Goal: Task Accomplishment & Management: Manage account settings

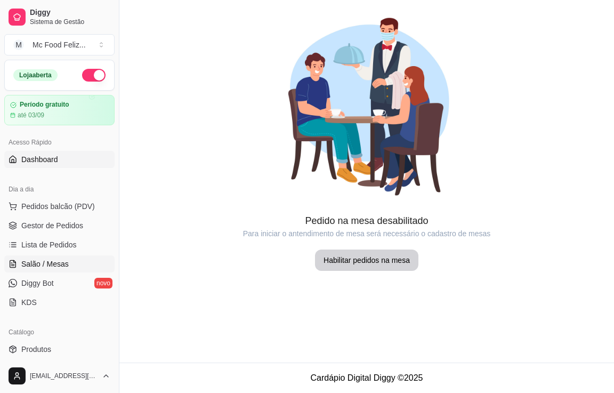
scroll to position [53, 0]
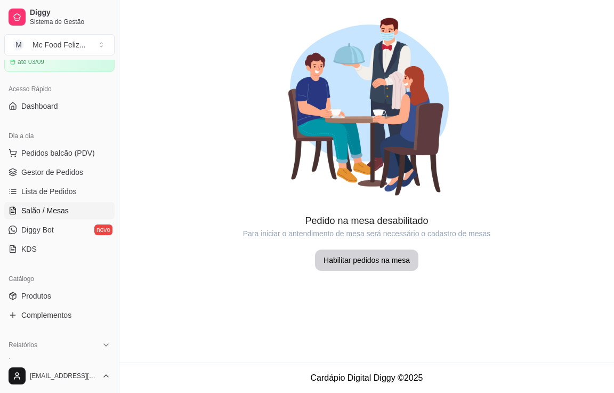
click at [55, 206] on span "Salão / Mesas" at bounding box center [44, 210] width 47 height 11
click at [54, 209] on span "Salão / Mesas" at bounding box center [44, 210] width 47 height 11
click at [61, 150] on span "Pedidos balcão (PDV)" at bounding box center [58, 153] width 74 height 11
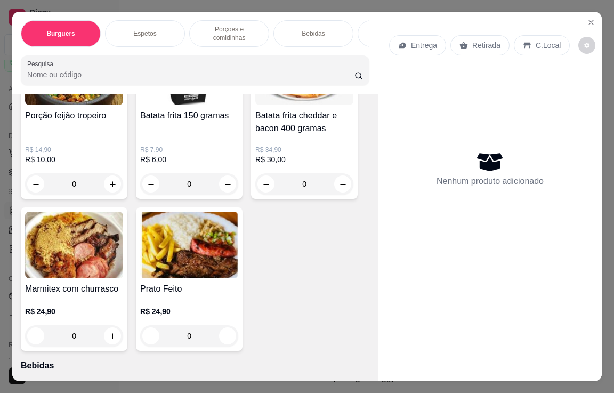
scroll to position [1013, 0]
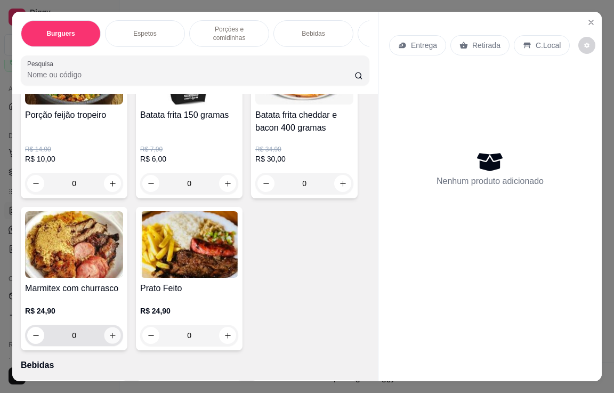
click at [109, 332] on icon "increase-product-quantity" at bounding box center [113, 336] width 8 height 8
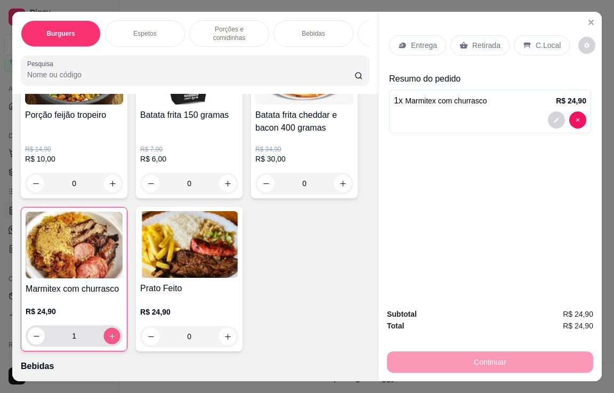
click at [109, 333] on icon "increase-product-quantity" at bounding box center [111, 335] width 5 height 5
click at [109, 333] on icon "increase-product-quantity" at bounding box center [112, 336] width 6 height 6
click at [109, 333] on icon "increase-product-quantity" at bounding box center [111, 335] width 5 height 5
click at [536, 40] on p "C.Local" at bounding box center [548, 45] width 25 height 11
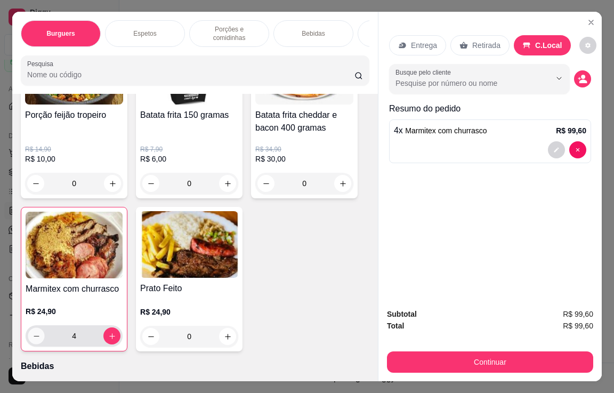
click at [36, 332] on icon "decrease-product-quantity" at bounding box center [37, 336] width 8 height 8
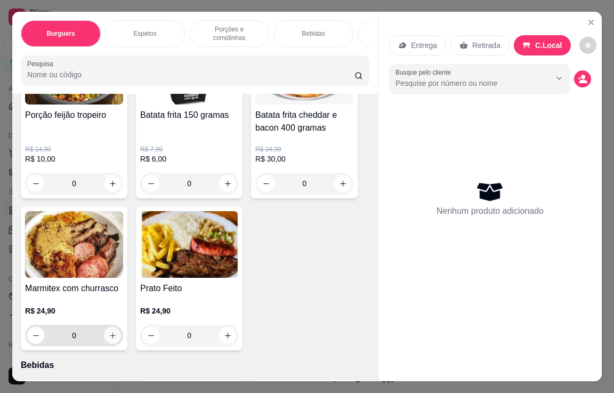
click at [109, 335] on button "increase-product-quantity" at bounding box center [112, 335] width 17 height 17
type input "1"
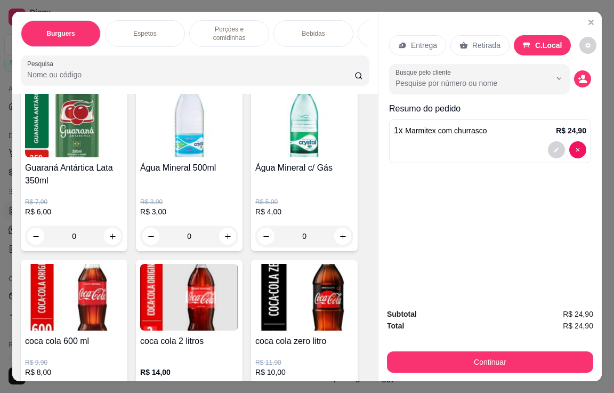
scroll to position [1547, 0]
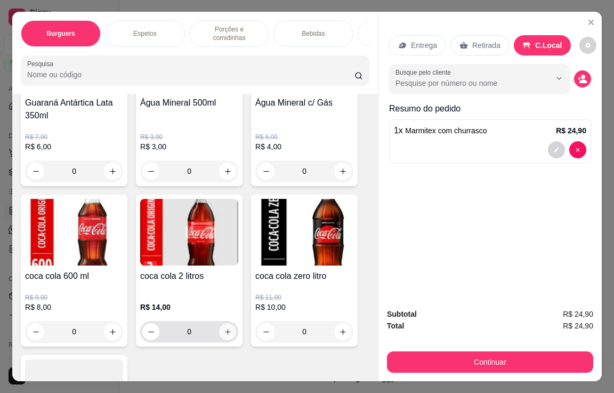
click at [225, 329] on icon "increase-product-quantity" at bounding box center [228, 332] width 8 height 8
type input "1"
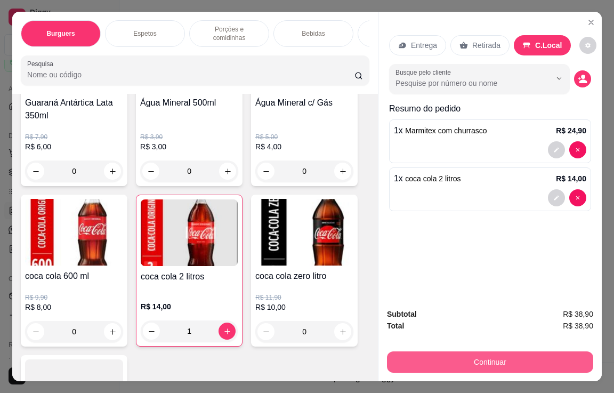
click at [470, 359] on button "Continuar" at bounding box center [490, 361] width 206 height 21
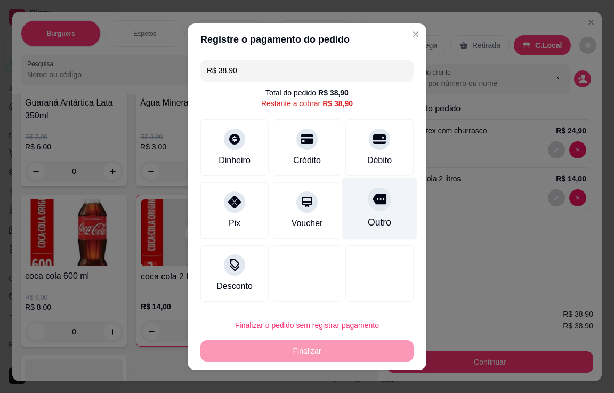
click at [374, 210] on div at bounding box center [379, 198] width 23 height 23
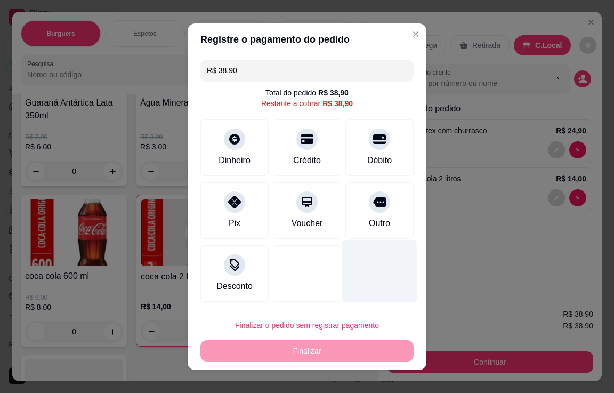
type input "R$ 0,00"
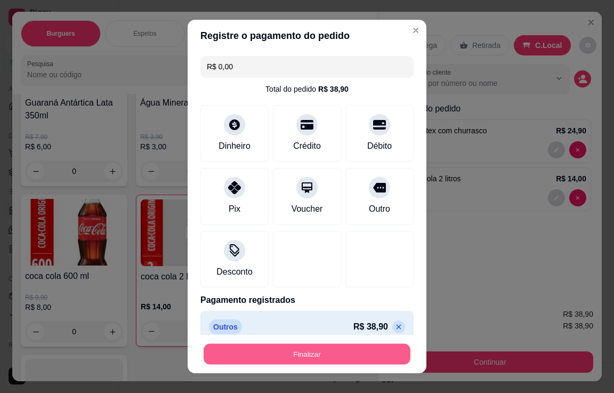
click at [333, 353] on button "Finalizar" at bounding box center [307, 354] width 207 height 21
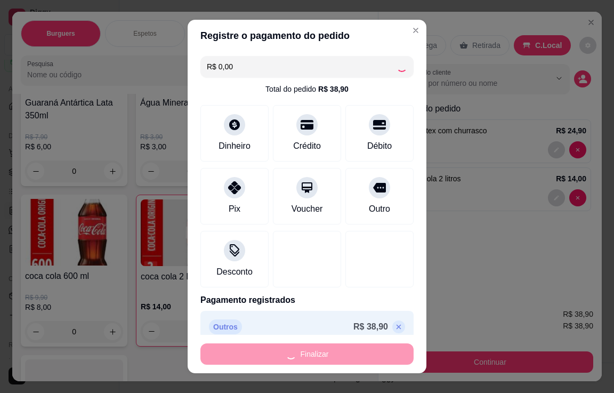
type input "0"
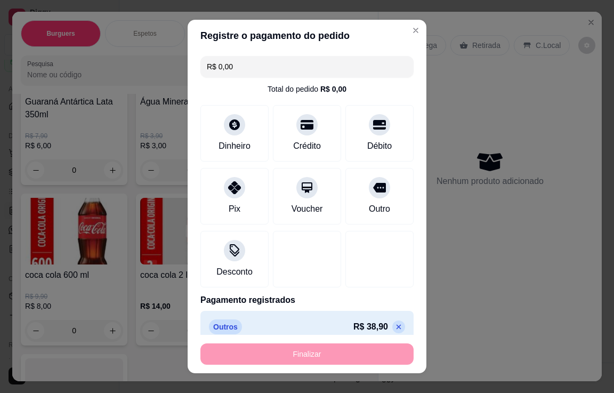
type input "-R$ 38,90"
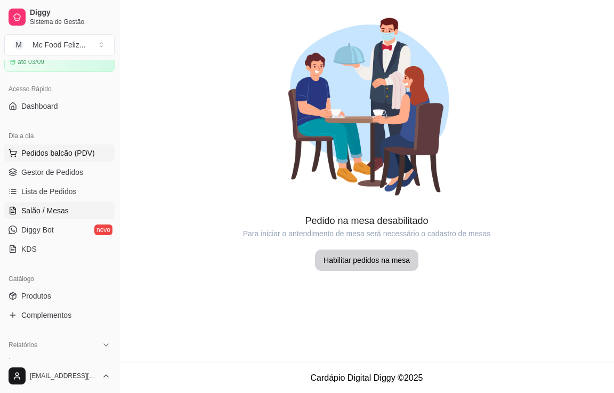
click at [58, 155] on span "Pedidos balcão (PDV)" at bounding box center [58, 153] width 74 height 11
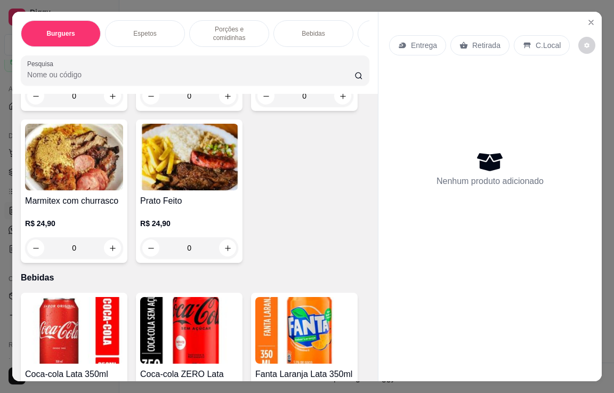
scroll to position [1067, 0]
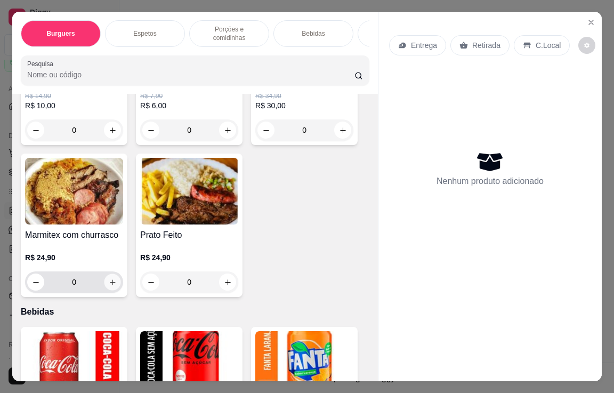
click at [109, 278] on icon "increase-product-quantity" at bounding box center [113, 282] width 8 height 8
type input "1"
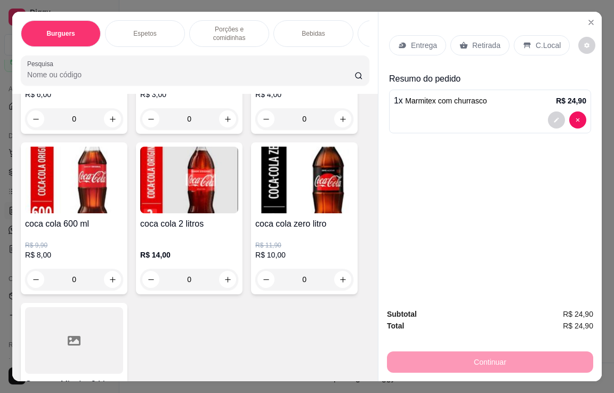
scroll to position [1600, 0]
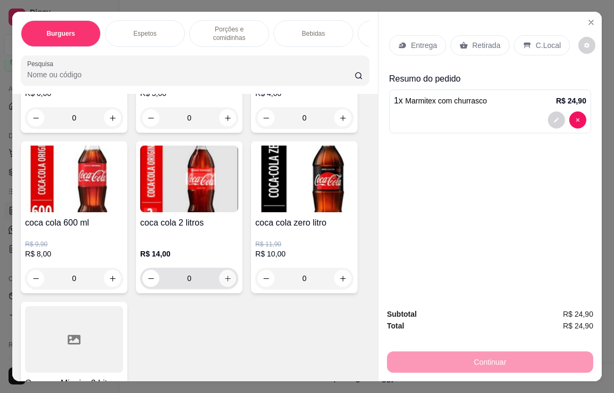
click at [226, 275] on icon "increase-product-quantity" at bounding box center [228, 279] width 8 height 8
type input "1"
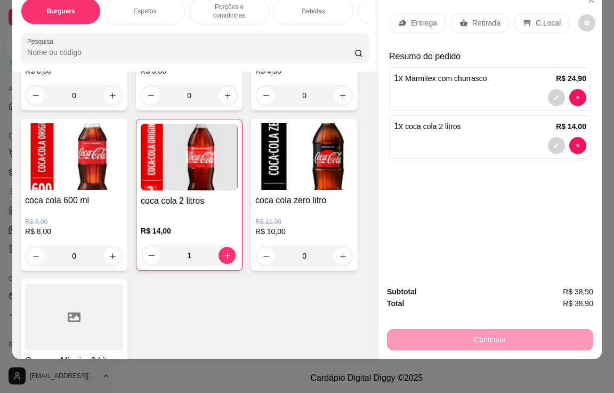
scroll to position [0, 0]
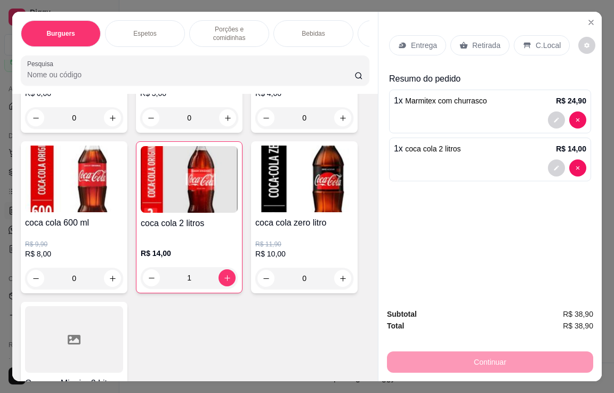
click at [542, 44] on p "C.Local" at bounding box center [548, 45] width 25 height 11
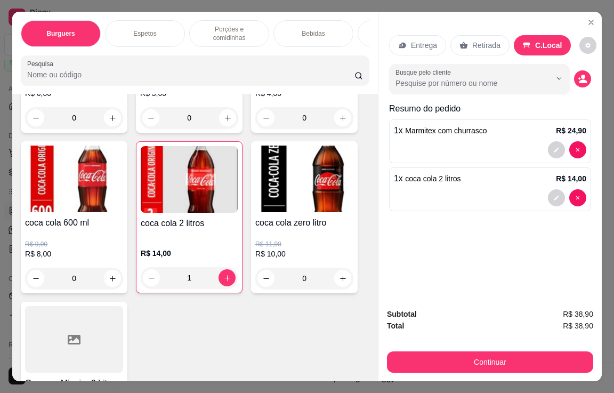
scroll to position [26, 0]
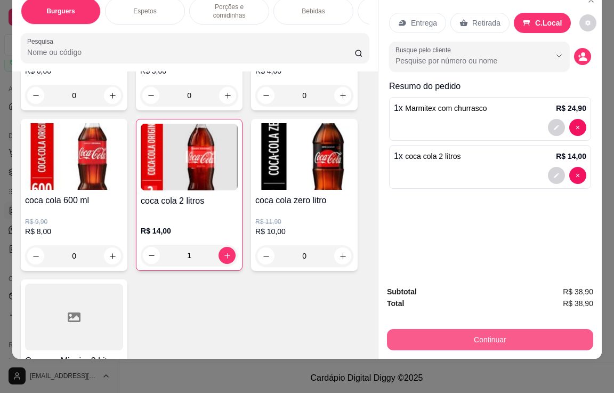
click at [496, 333] on button "Continuar" at bounding box center [490, 339] width 206 height 21
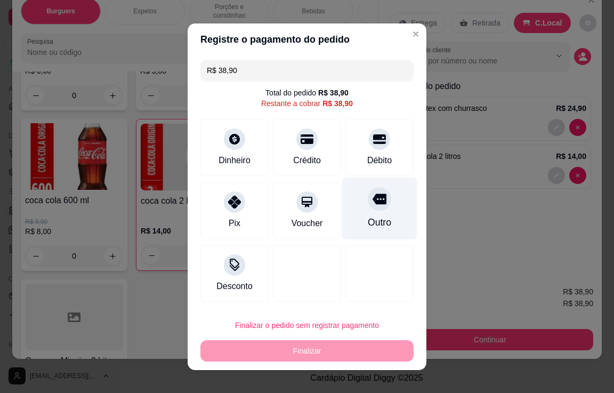
click at [365, 212] on div "Outro" at bounding box center [379, 208] width 75 height 62
type input "R$ 0,00"
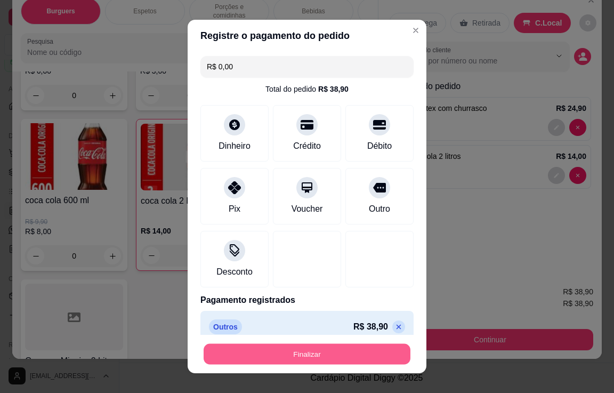
click at [331, 356] on button "Finalizar" at bounding box center [307, 354] width 207 height 21
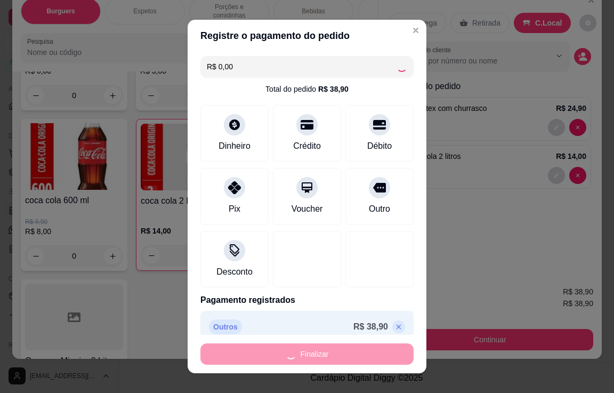
type input "0"
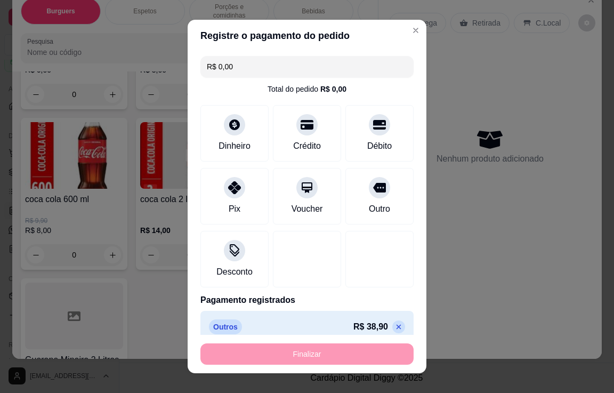
type input "-R$ 38,90"
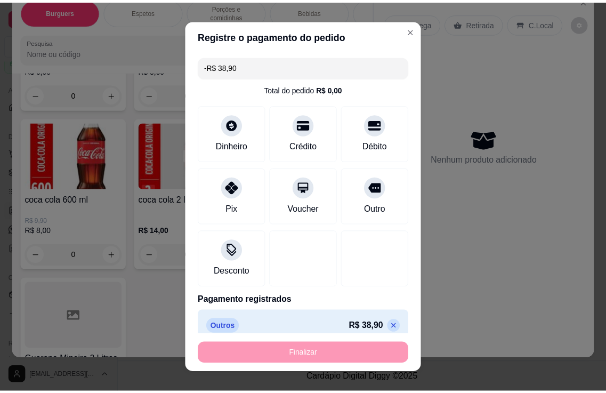
scroll to position [1599, 0]
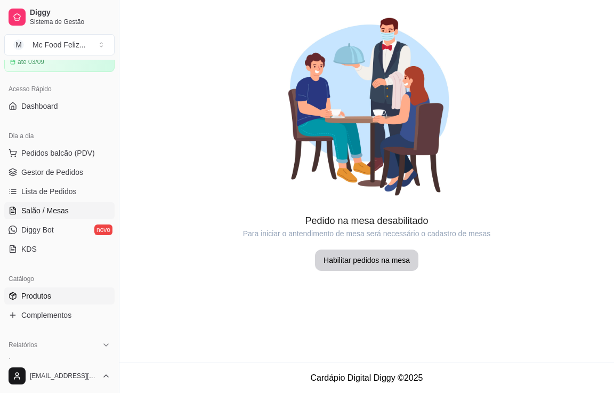
click at [40, 293] on span "Produtos" at bounding box center [36, 296] width 30 height 11
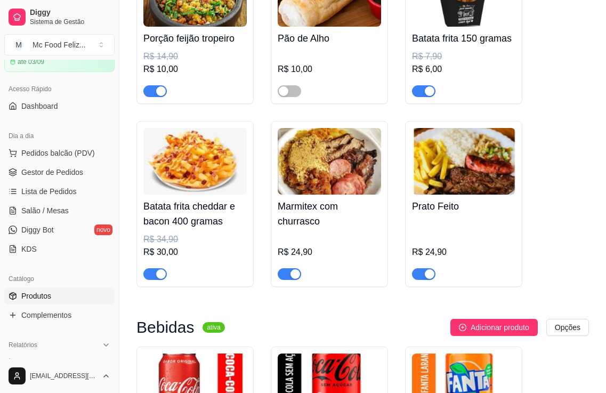
scroll to position [1333, 0]
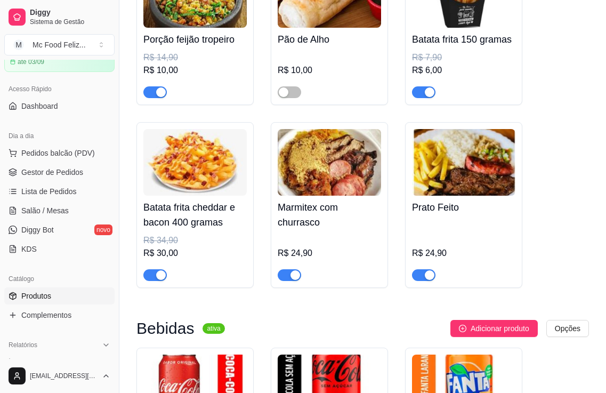
click at [317, 196] on img at bounding box center [329, 162] width 103 height 67
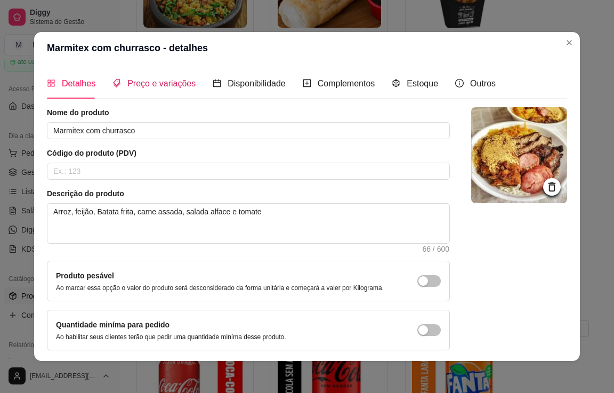
click at [149, 84] on span "Preço e variações" at bounding box center [161, 83] width 68 height 9
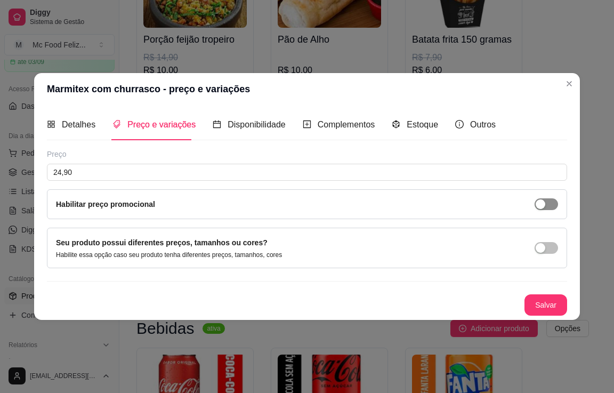
click at [539, 208] on div "button" at bounding box center [541, 204] width 10 height 10
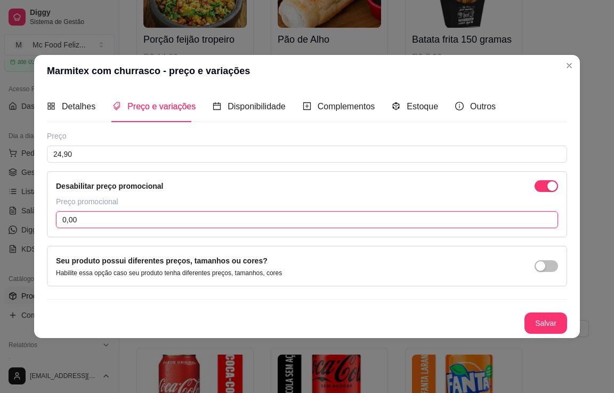
click at [110, 217] on input "0,00" at bounding box center [307, 219] width 502 height 17
type input "20,00"
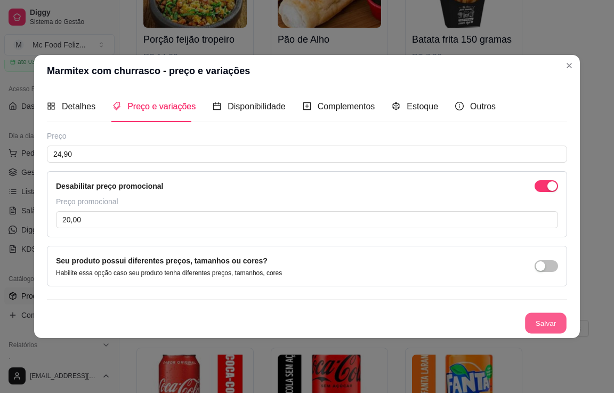
click at [553, 322] on button "Salvar" at bounding box center [546, 323] width 42 height 21
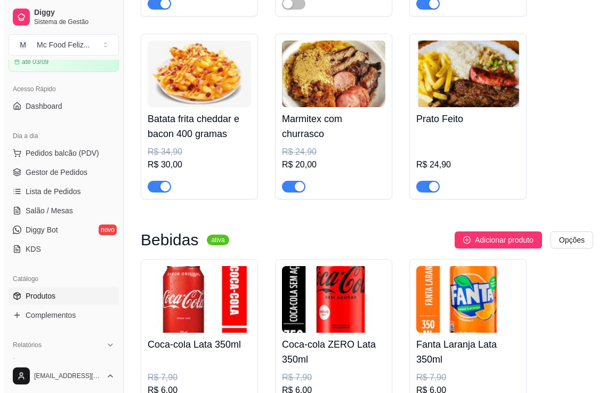
scroll to position [1440, 0]
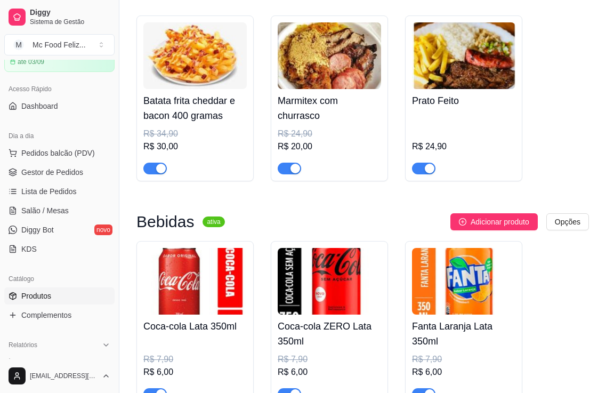
click at [459, 108] on h4 "Prato Feito" at bounding box center [463, 100] width 103 height 15
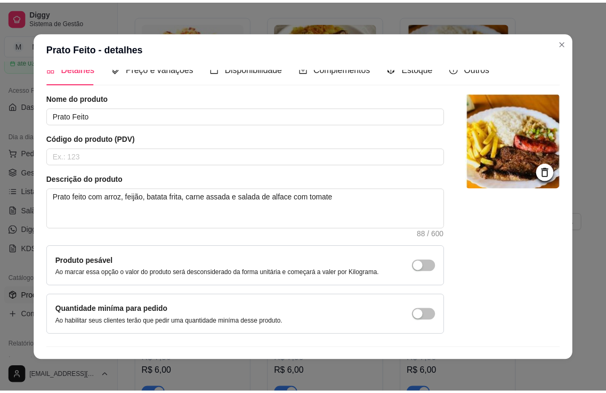
scroll to position [0, 0]
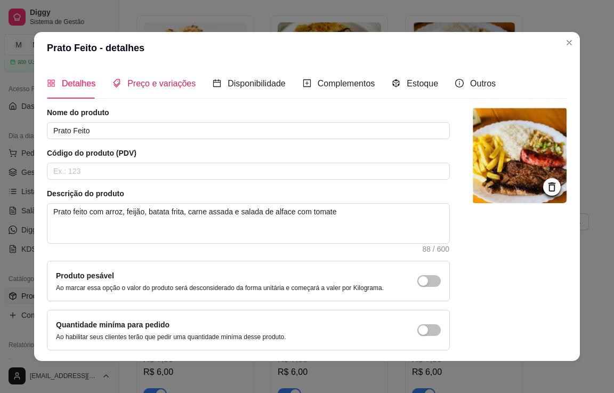
click at [133, 83] on span "Preço e variações" at bounding box center [161, 83] width 68 height 9
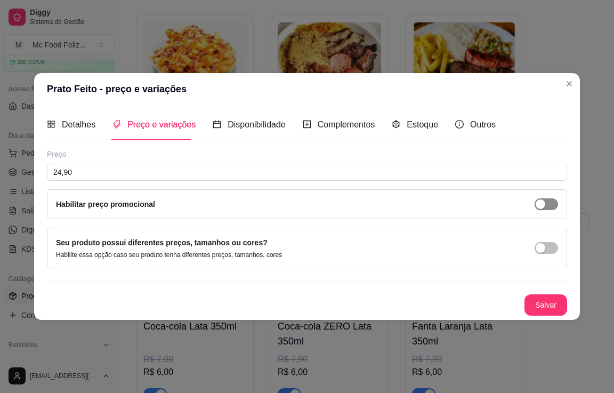
click at [541, 206] on div "button" at bounding box center [541, 204] width 10 height 10
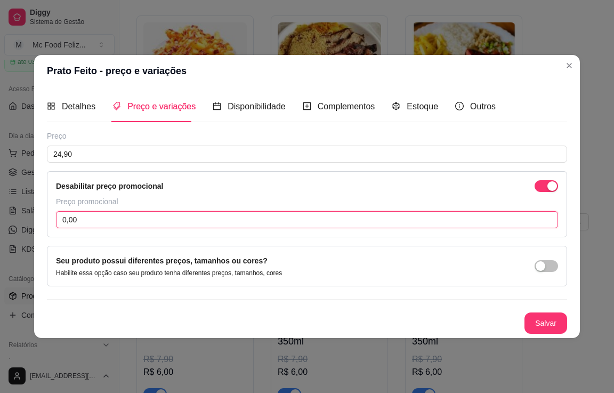
click at [108, 217] on input "0,00" at bounding box center [307, 219] width 502 height 17
type input "20,00"
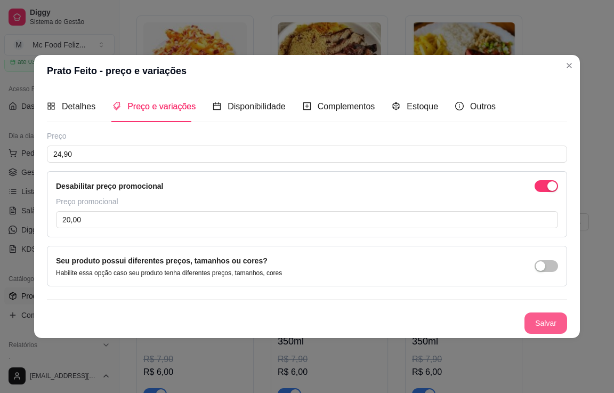
click at [538, 326] on button "Salvar" at bounding box center [546, 323] width 43 height 21
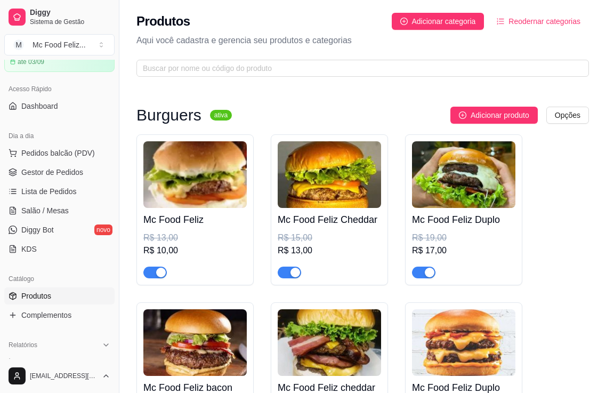
scroll to position [53, 0]
